Goal: Task Accomplishment & Management: Complete application form

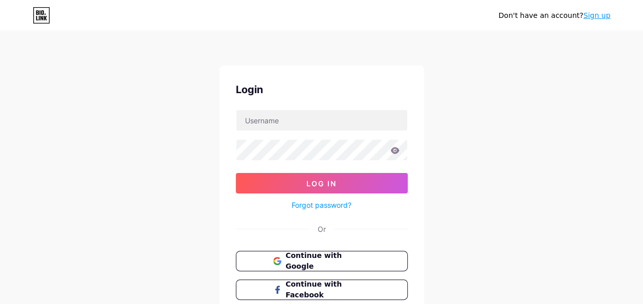
click at [589, 12] on link "Sign up" at bounding box center [596, 15] width 27 height 8
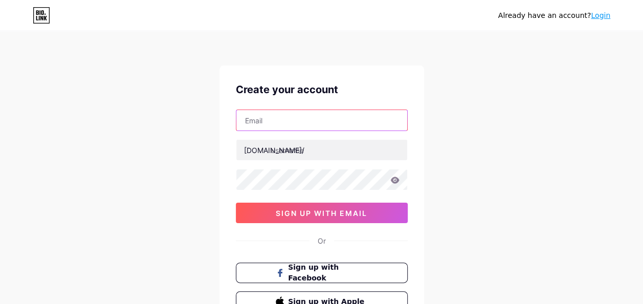
click at [306, 119] on input "text" at bounding box center [321, 120] width 171 height 20
click at [352, 122] on input "text" at bounding box center [321, 120] width 171 height 20
click at [369, 118] on input "text" at bounding box center [321, 120] width 171 height 20
type input "b"
type input "[EMAIL_ADDRESS][DOMAIN_NAME]"
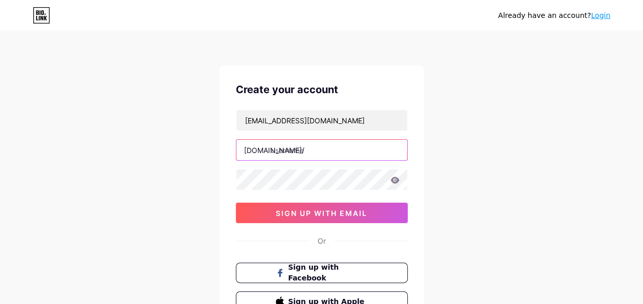
click at [356, 149] on input "text" at bounding box center [321, 150] width 171 height 20
type input "khushienterprise"
click at [32, 262] on div "Already have an account? Login Create your account [EMAIL_ADDRESS][DOMAIN_NAME]…" at bounding box center [321, 195] width 643 height 391
click at [392, 181] on icon at bounding box center [394, 179] width 9 height 7
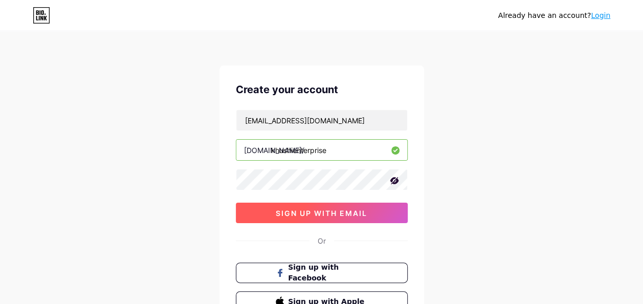
click at [347, 212] on span "sign up with email" at bounding box center [322, 213] width 92 height 9
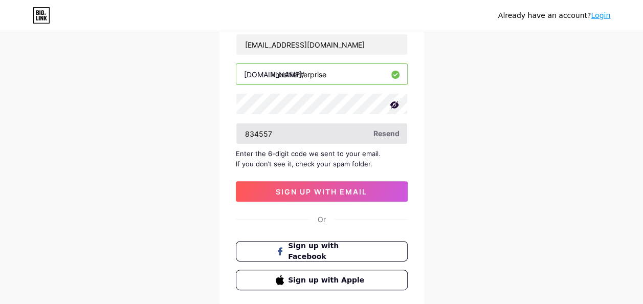
scroll to position [74, 0]
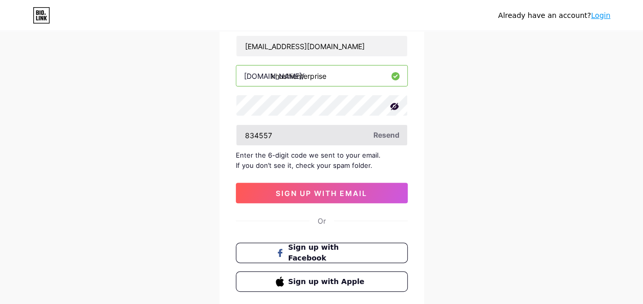
type input "834557"
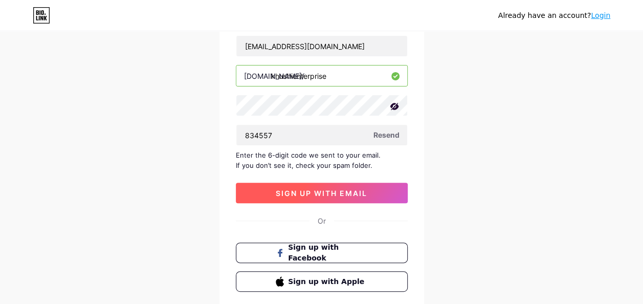
click at [380, 190] on button "sign up with email" at bounding box center [322, 193] width 172 height 20
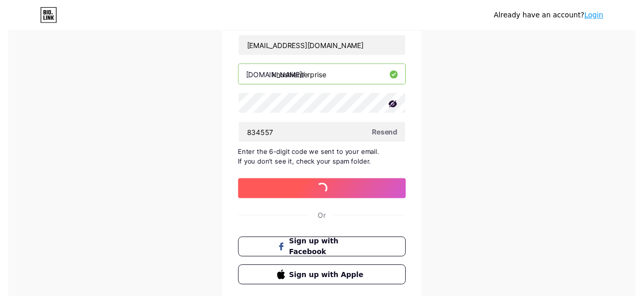
scroll to position [0, 0]
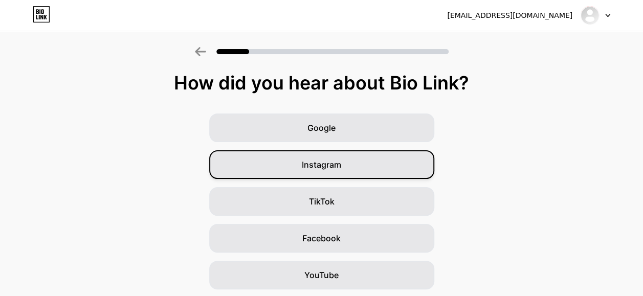
click at [387, 167] on div "Instagram" at bounding box center [321, 164] width 225 height 29
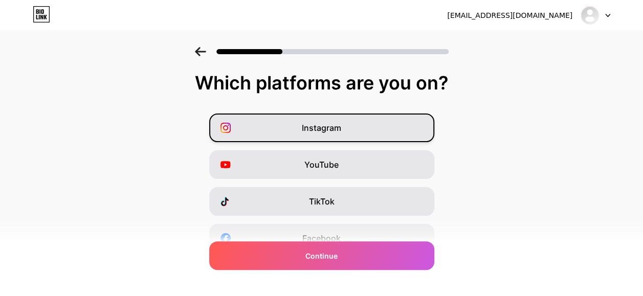
click at [382, 130] on div "Instagram" at bounding box center [321, 128] width 225 height 29
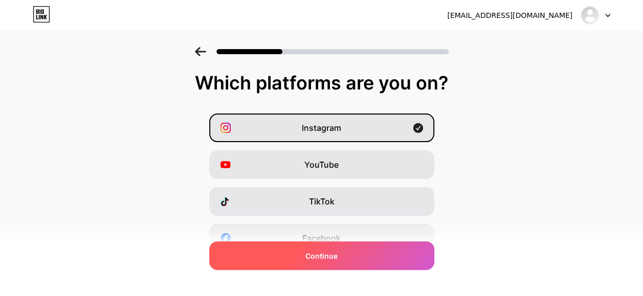
click at [397, 259] on div "Continue" at bounding box center [321, 255] width 225 height 29
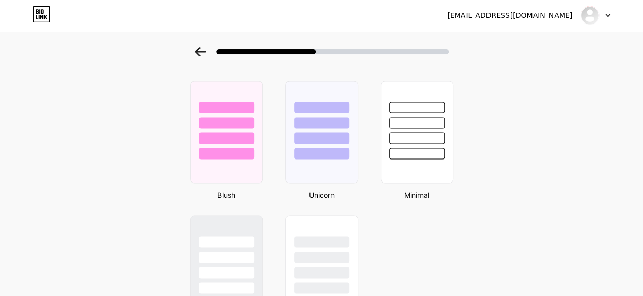
scroll to position [831, 0]
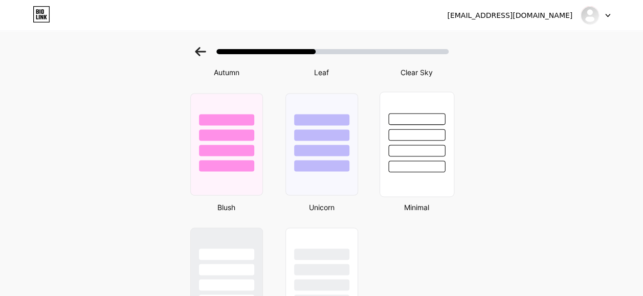
click at [431, 163] on div at bounding box center [416, 167] width 57 height 12
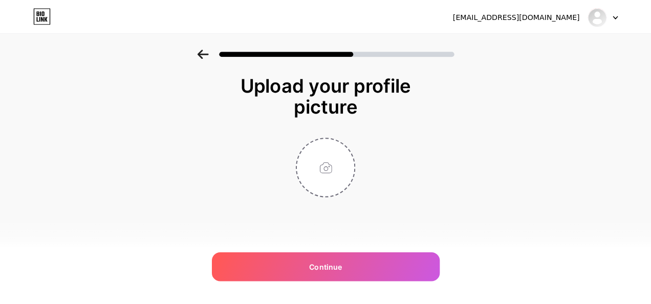
scroll to position [0, 0]
